Goal: Transaction & Acquisition: Purchase product/service

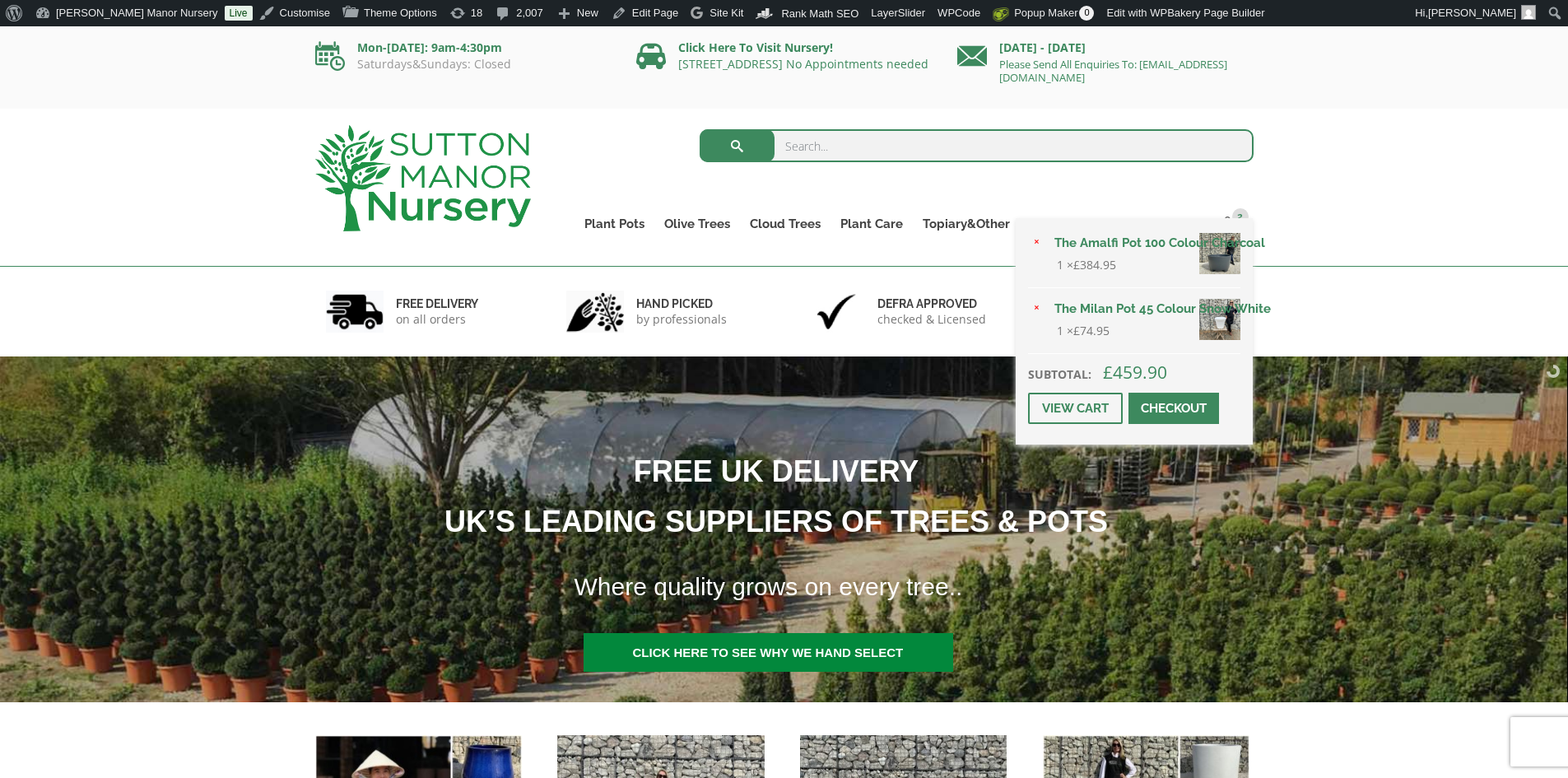
click at [1174, 408] on span at bounding box center [1174, 408] width 0 height 0
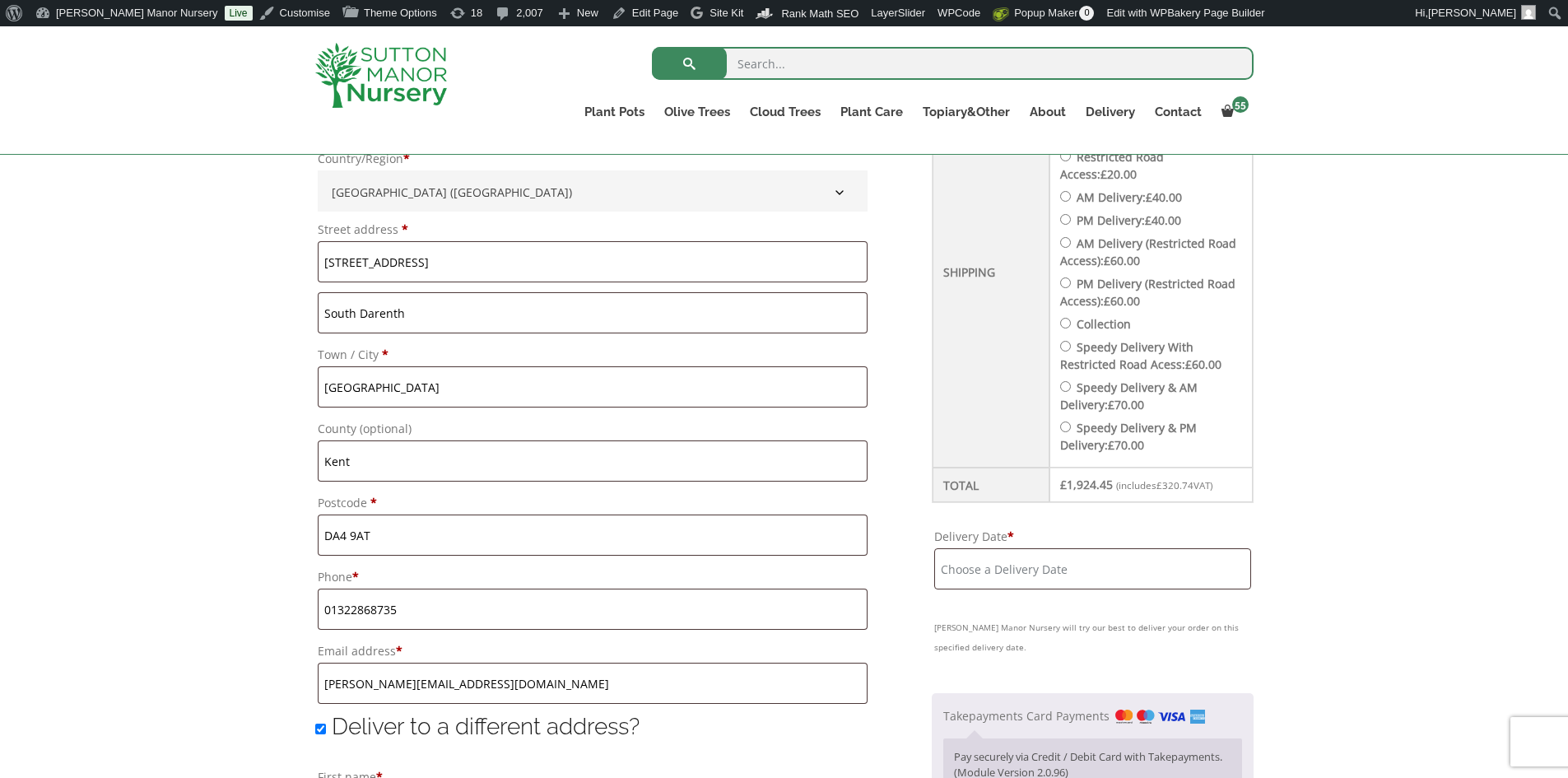
click at [1118, 549] on input "Delivery Date *" at bounding box center [1093, 568] width 317 height 41
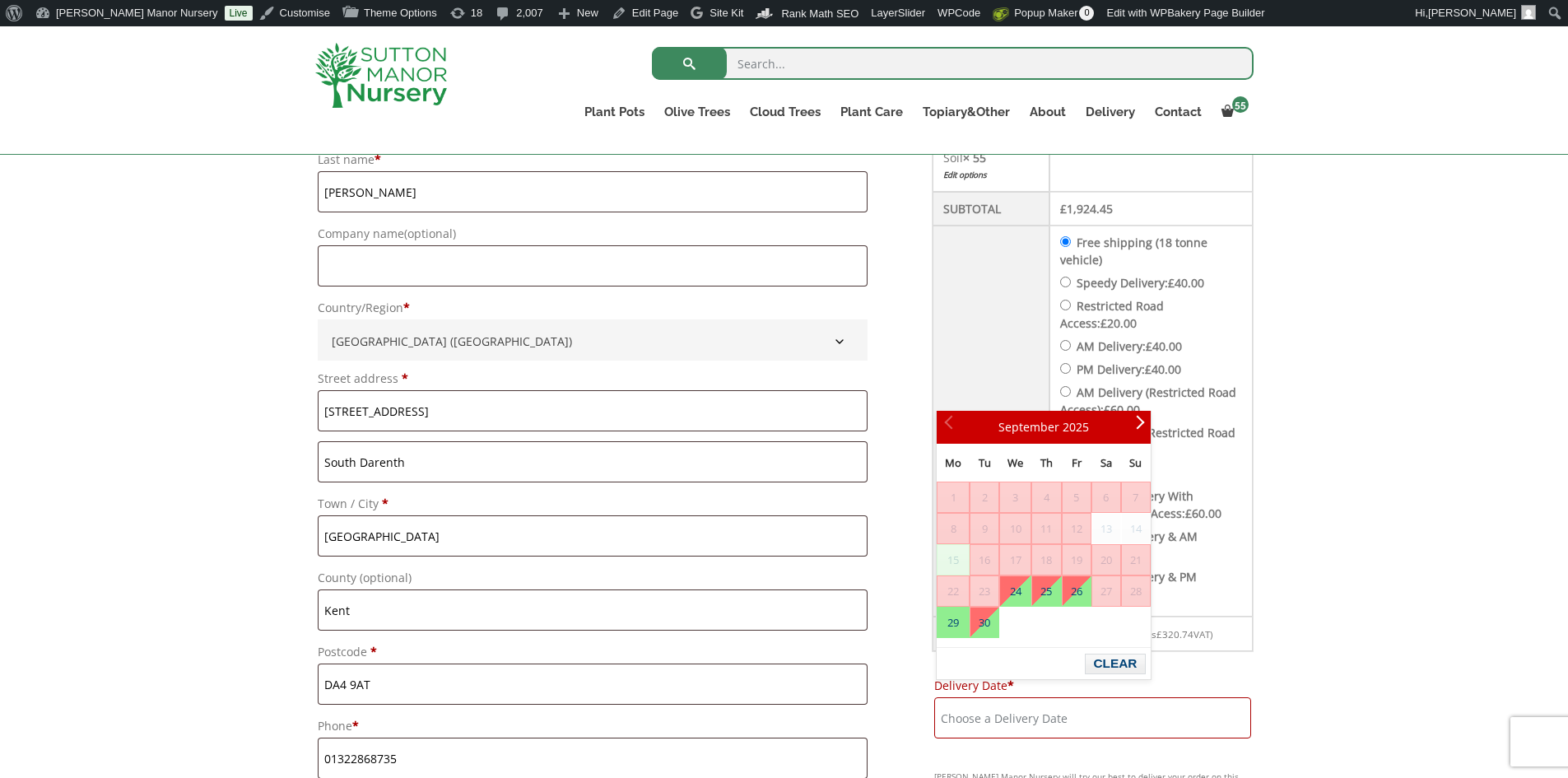
scroll to position [547, 0]
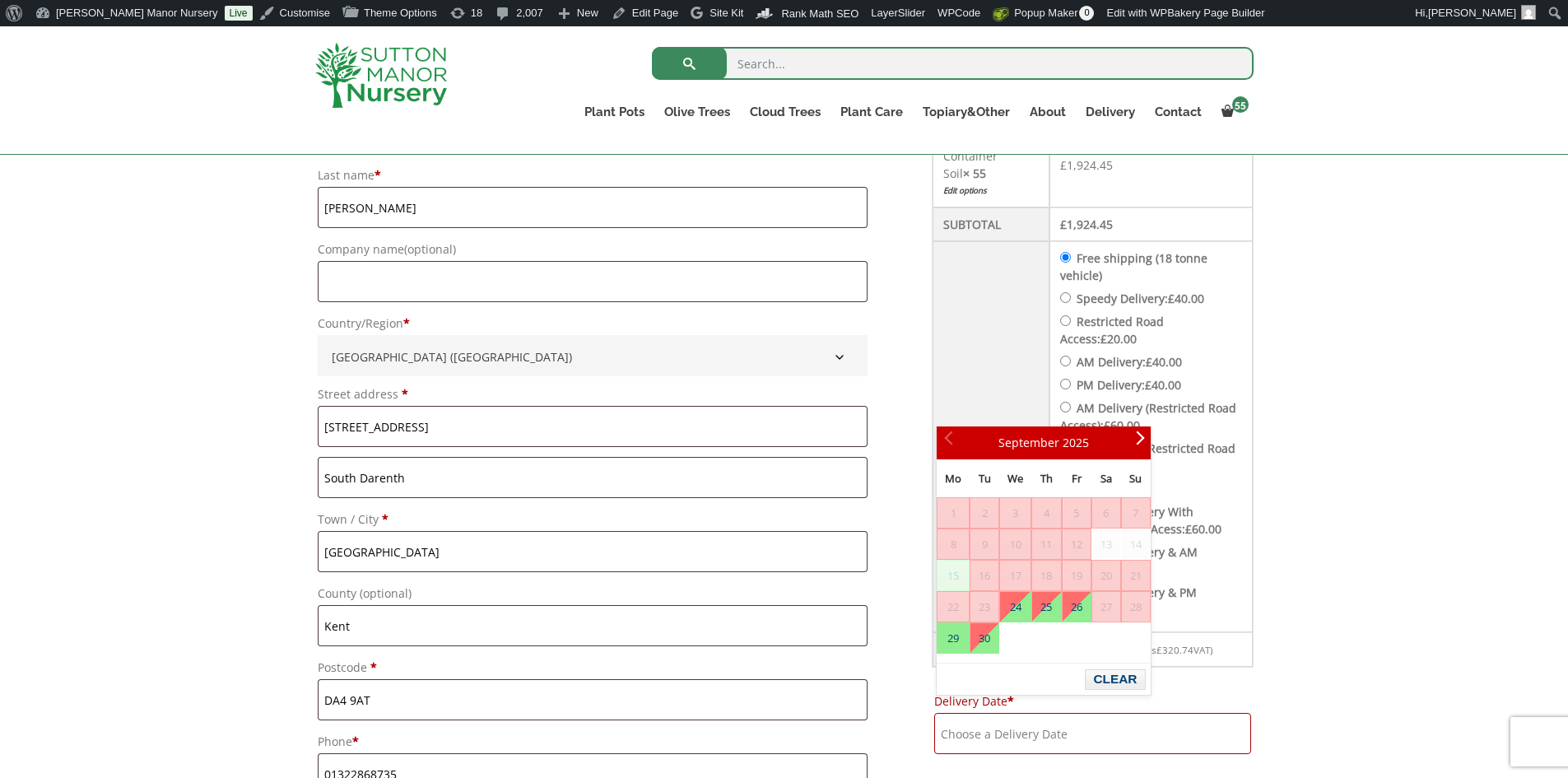
click at [1070, 293] on input "Speedy Delivery: £ 40.00" at bounding box center [1065, 297] width 10 height 10
radio input "true"
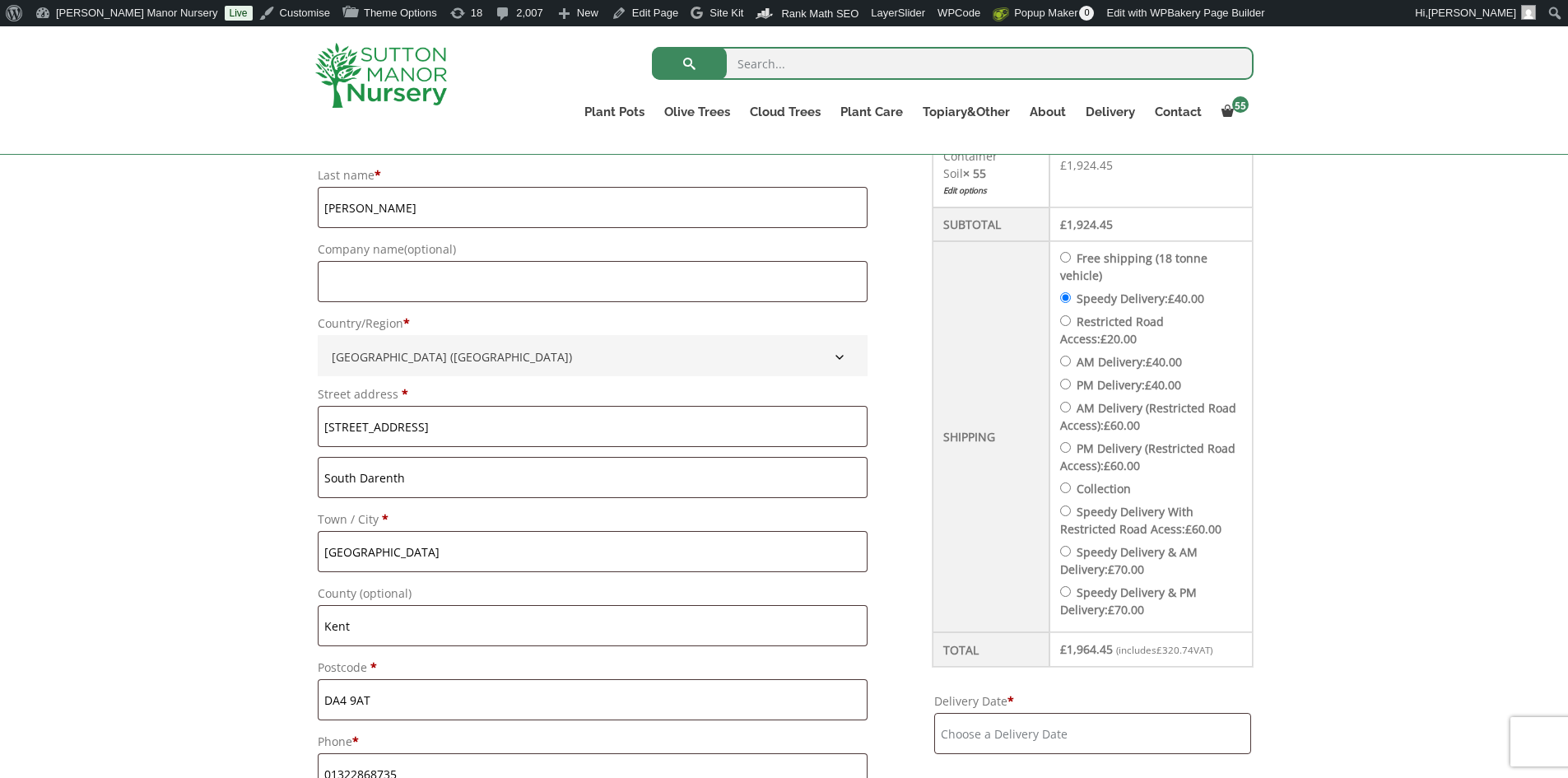
click at [1091, 727] on input "Delivery Date *" at bounding box center [1093, 733] width 317 height 41
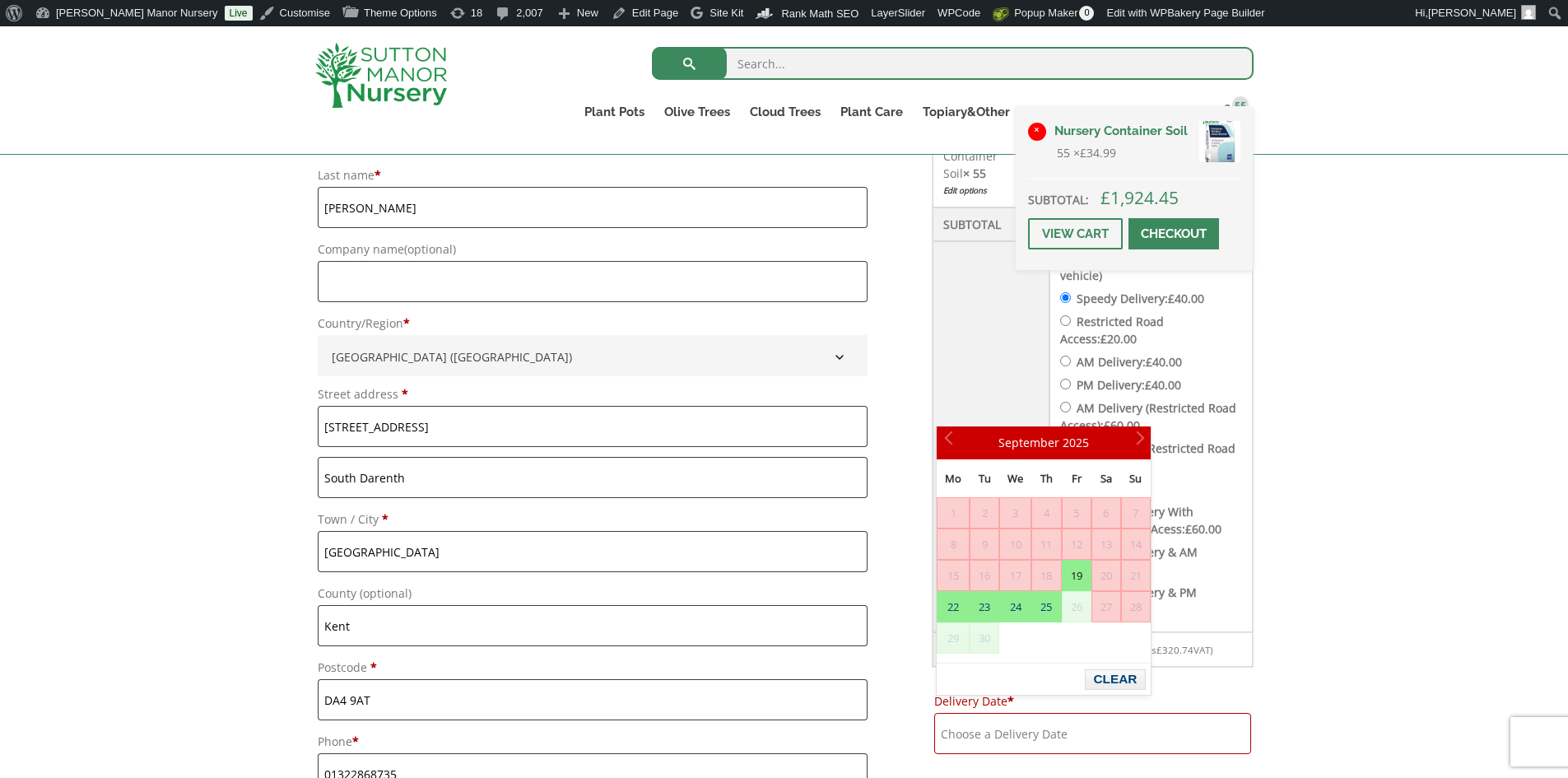
click at [1040, 130] on link "×" at bounding box center [1036, 131] width 18 height 18
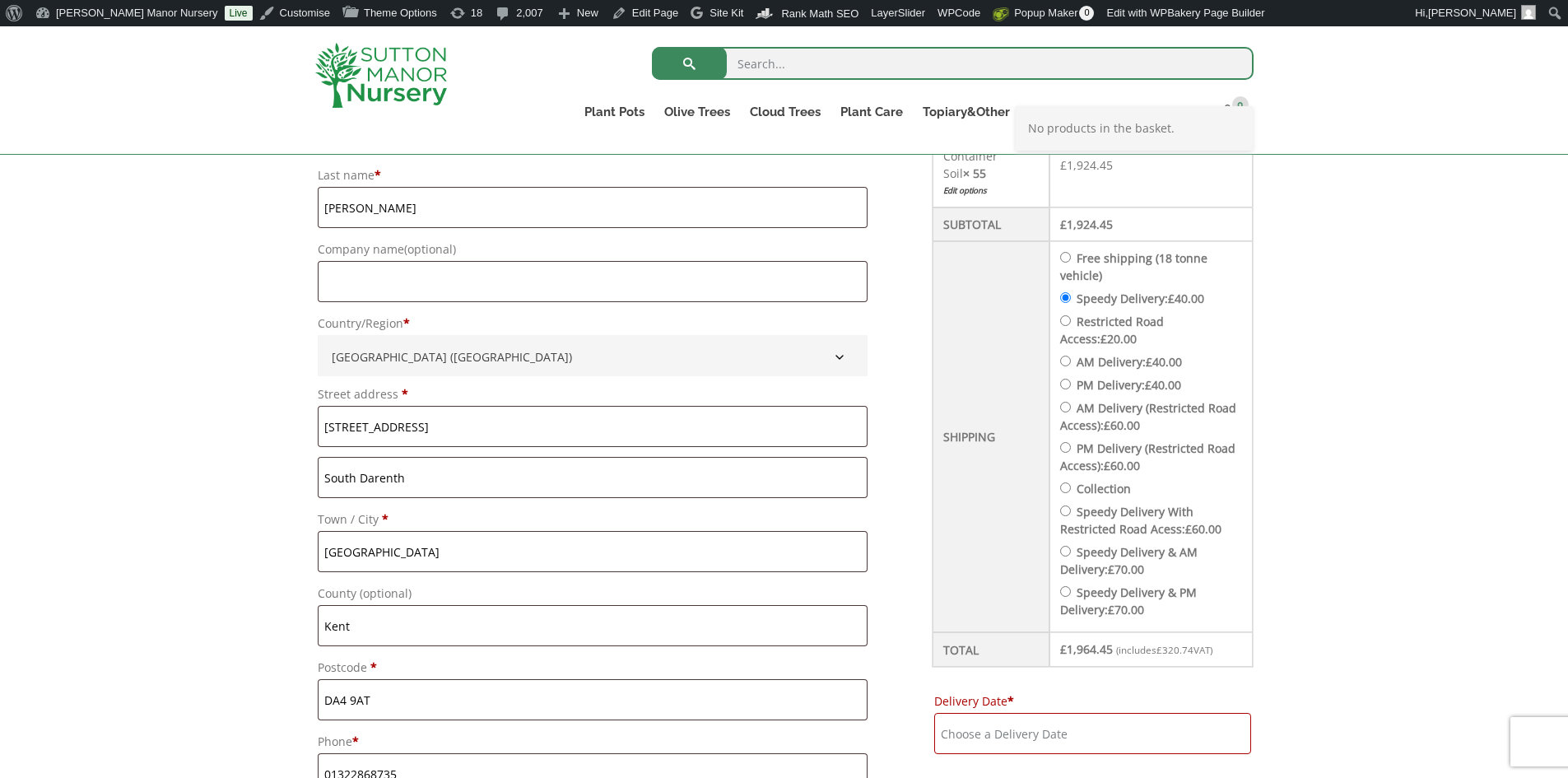
click at [446, 57] on img at bounding box center [380, 75] width 131 height 65
